Goal: Entertainment & Leisure: Consume media (video, audio)

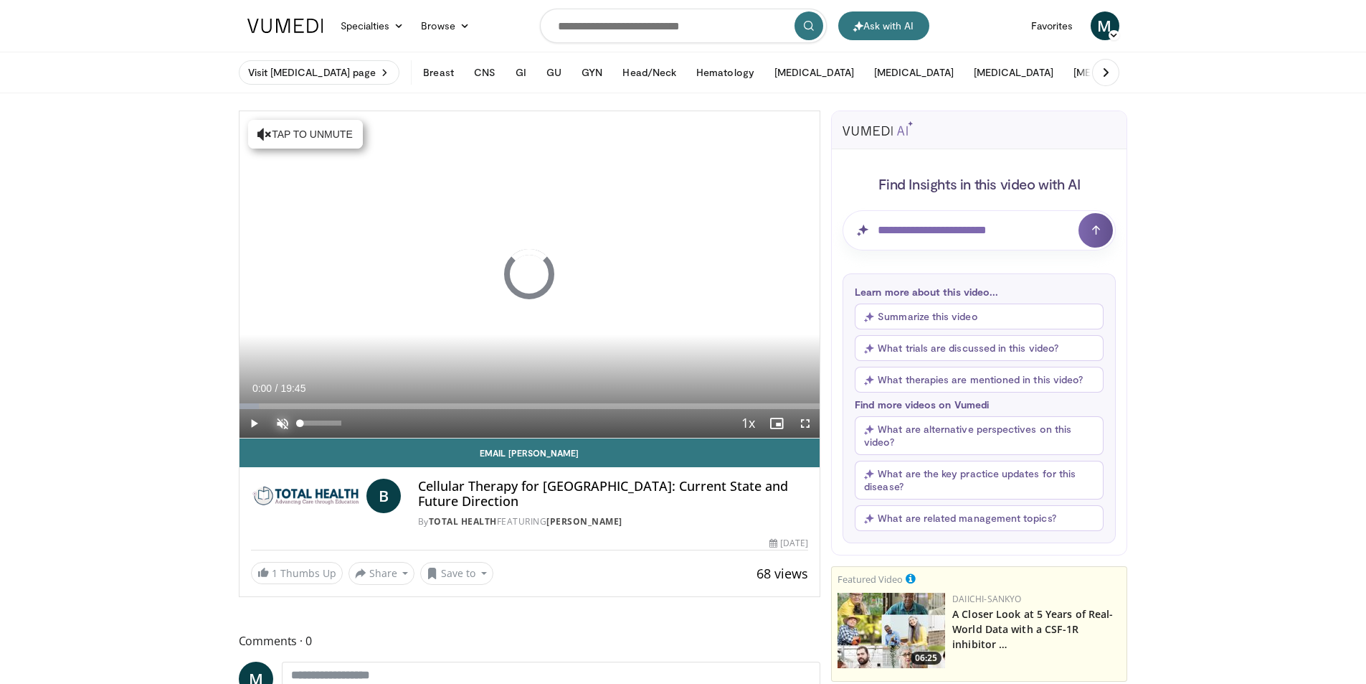
click at [281, 416] on span "Video Player" at bounding box center [282, 423] width 29 height 29
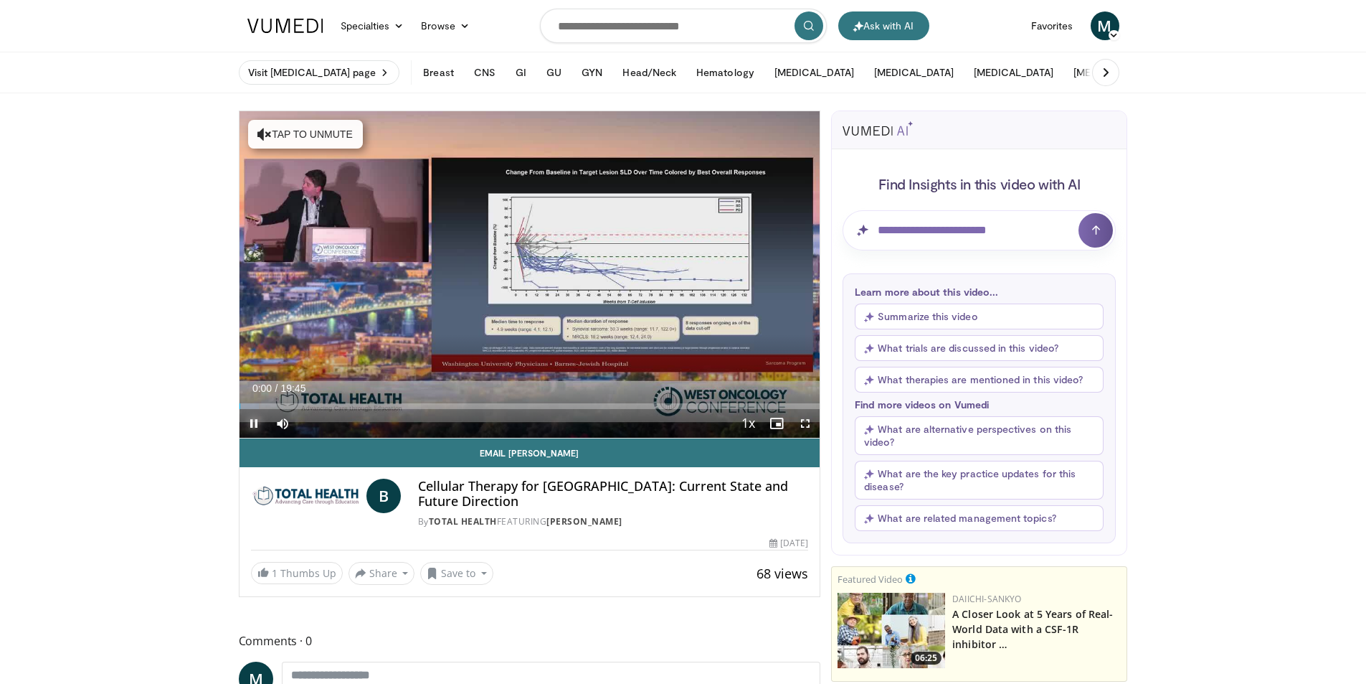
click at [247, 424] on span "Video Player" at bounding box center [254, 423] width 29 height 29
click at [248, 424] on span "Video Player" at bounding box center [254, 423] width 29 height 29
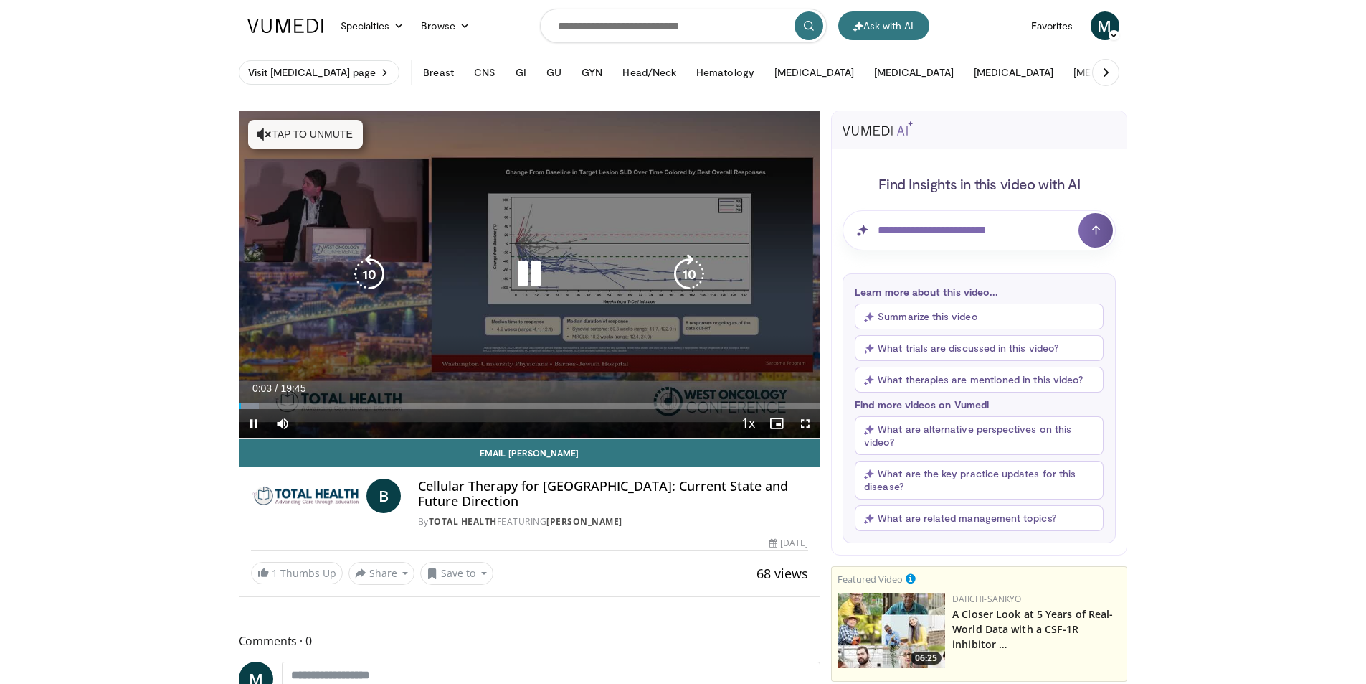
click at [691, 268] on icon "Video Player" at bounding box center [689, 274] width 40 height 40
click at [278, 135] on button "Tap to unmute" at bounding box center [305, 134] width 115 height 29
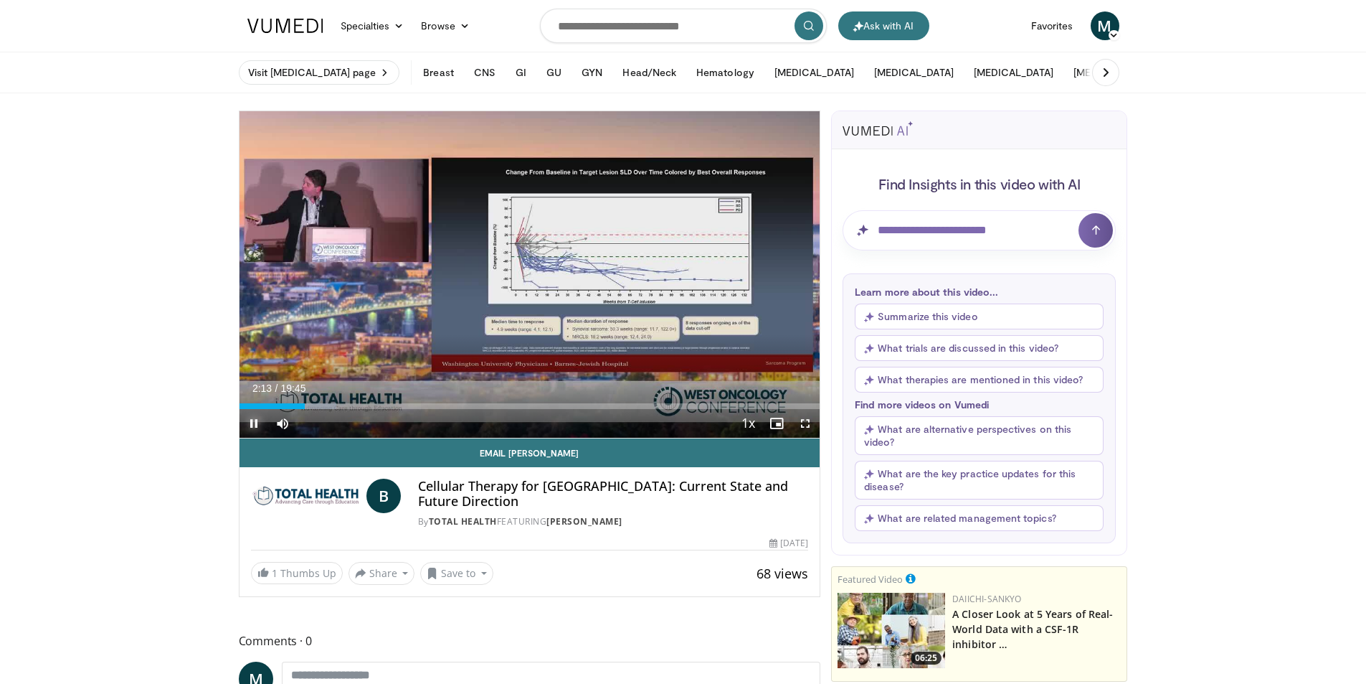
click at [252, 419] on span "Video Player" at bounding box center [254, 423] width 29 height 29
click at [258, 427] on span "Video Player" at bounding box center [254, 423] width 29 height 29
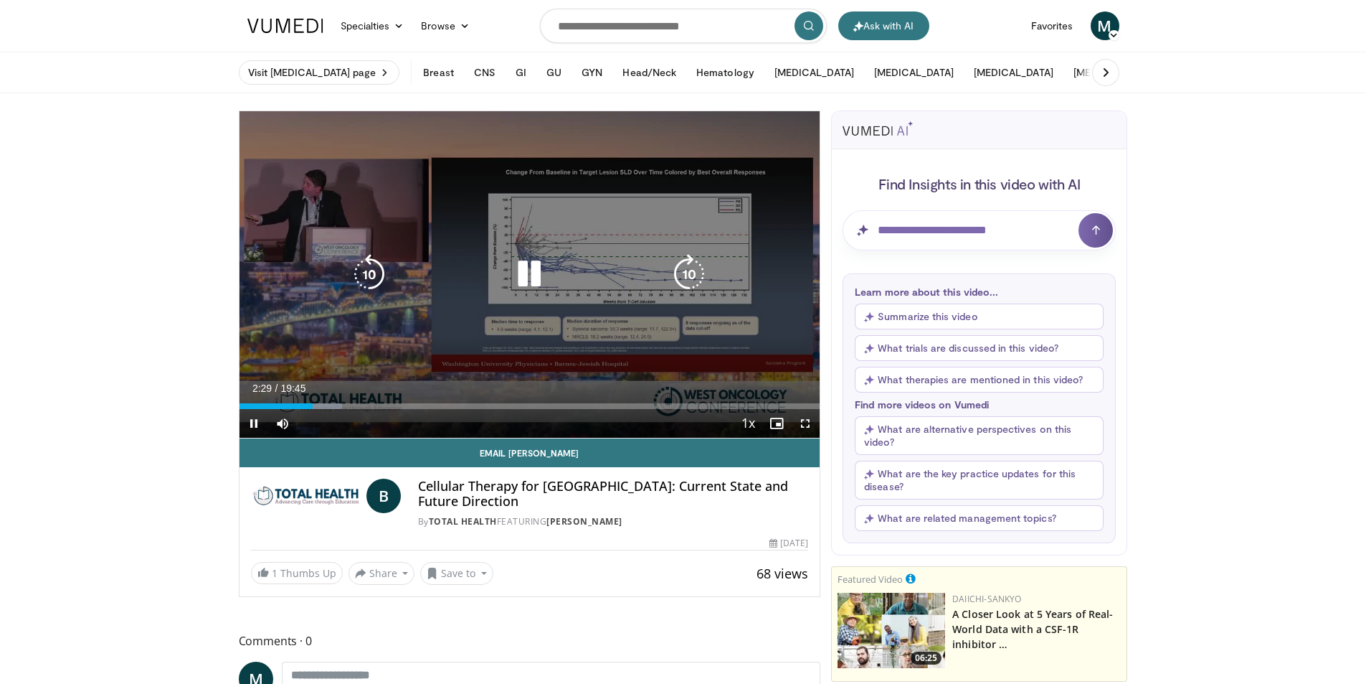
click at [532, 279] on icon "Video Player" at bounding box center [529, 274] width 40 height 40
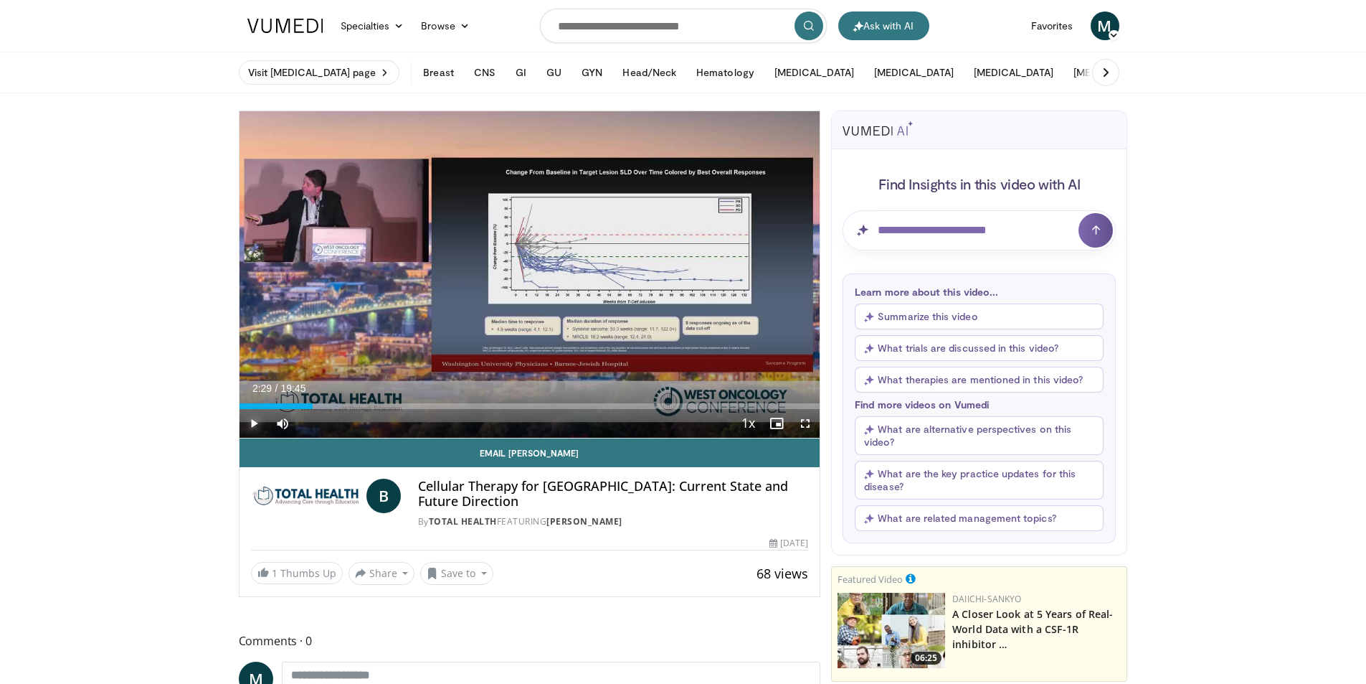
click at [258, 426] on span "Video Player" at bounding box center [254, 423] width 29 height 29
click at [255, 423] on span "Video Player" at bounding box center [254, 423] width 29 height 29
click at [254, 429] on span "Video Player" at bounding box center [254, 423] width 29 height 29
click at [253, 422] on span "Video Player" at bounding box center [254, 423] width 29 height 29
